Goal: Information Seeking & Learning: Learn about a topic

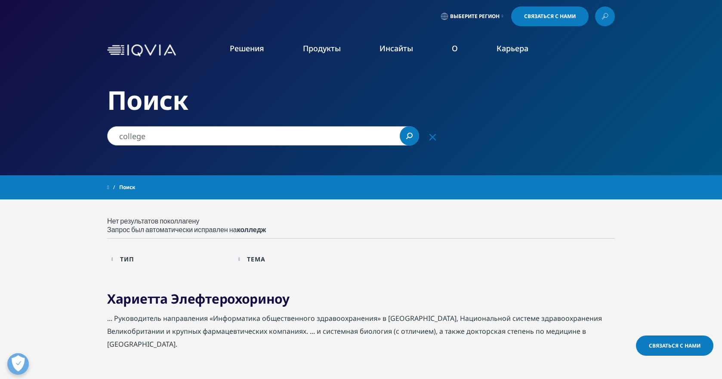
drag, startPoint x: 134, startPoint y: 136, endPoint x: 140, endPoint y: 142, distance: 8.2
click at [134, 136] on input "college" at bounding box center [263, 135] width 312 height 19
click at [146, 137] on input "college" at bounding box center [263, 135] width 312 height 19
drag, startPoint x: 159, startPoint y: 139, endPoint x: 119, endPoint y: 138, distance: 39.6
click at [119, 138] on input "college" at bounding box center [263, 135] width 312 height 19
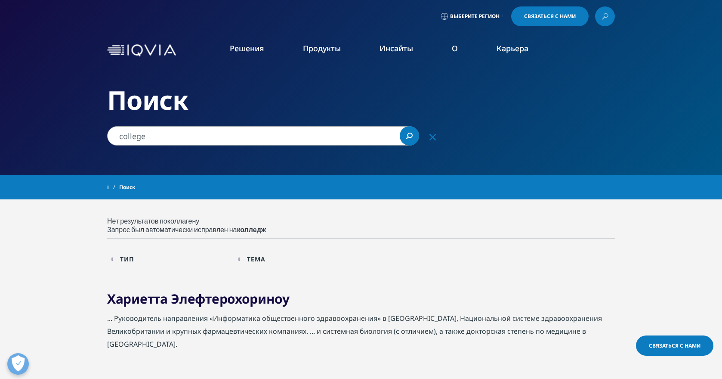
paste input "agen vitamins"
type input "collagen vitamins"
click at [408, 132] on link "Search Loading" at bounding box center [409, 135] width 19 height 19
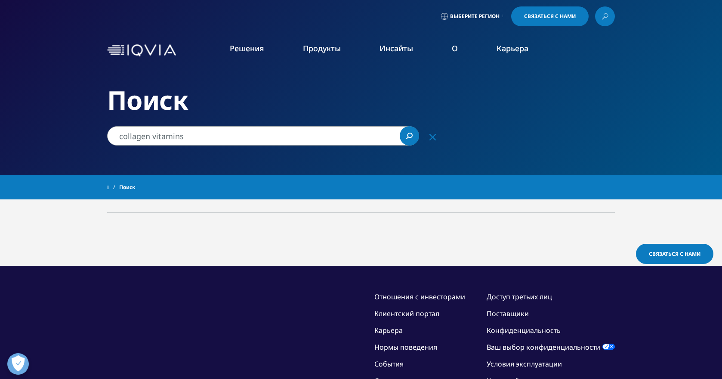
click at [491, 115] on font "Приложения для обработки медицинских данных и ИИ" at bounding box center [474, 112] width 97 height 19
